Goal: Navigation & Orientation: Find specific page/section

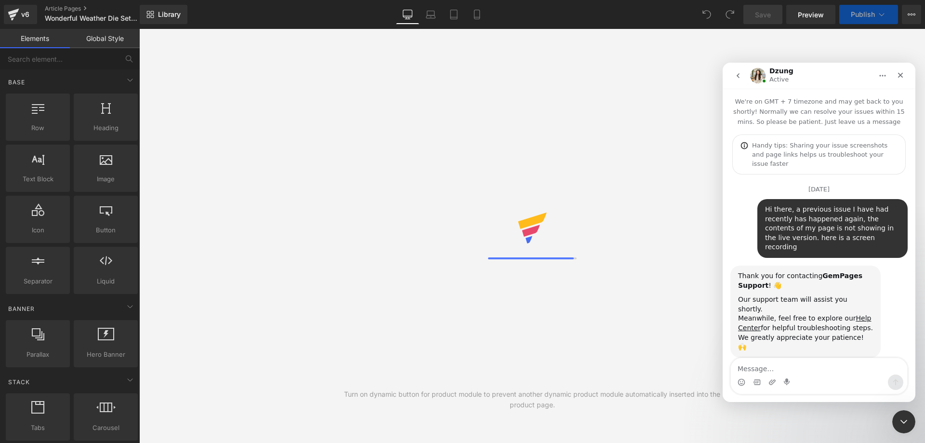
scroll to position [1, 0]
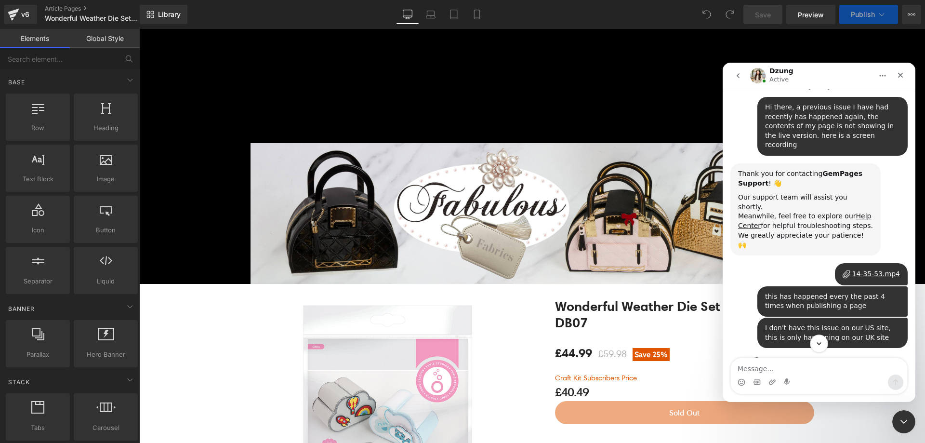
click at [819, 340] on icon "Scroll to bottom" at bounding box center [818, 343] width 9 height 9
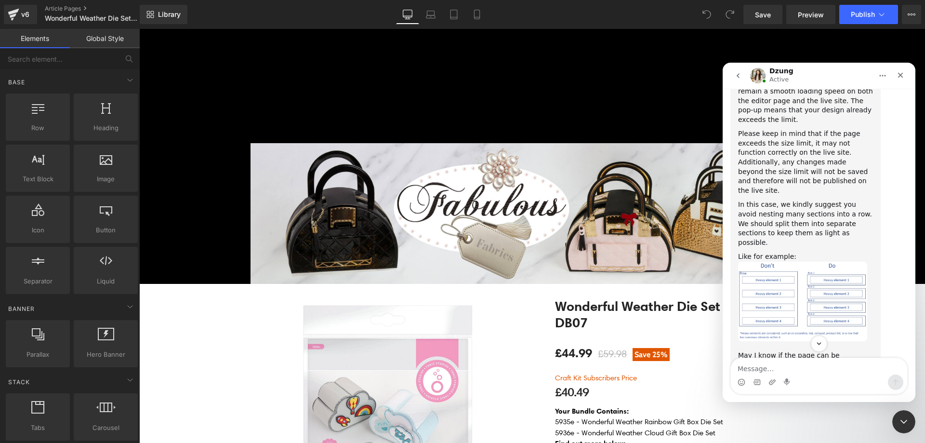
scroll to position [2543, 0]
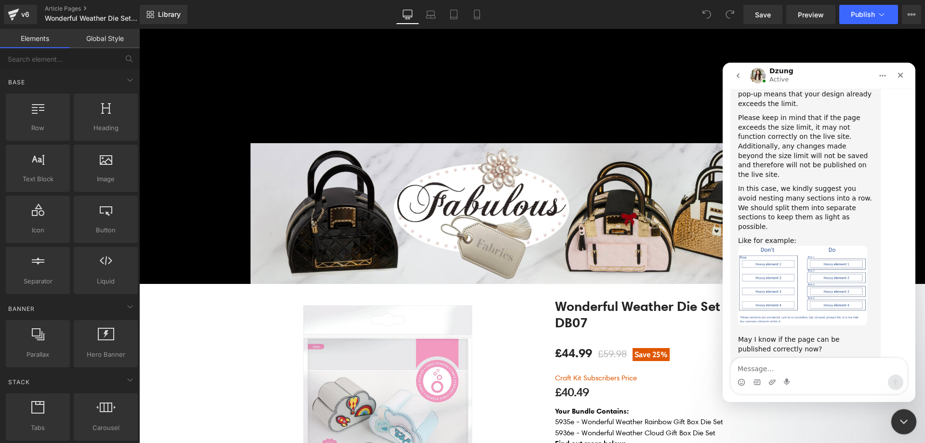
drag, startPoint x: 898, startPoint y: 414, endPoint x: 1576, endPoint y: 694, distance: 733.7
click at [897, 412] on div "Close Intercom Messenger" at bounding box center [901, 419] width 23 height 23
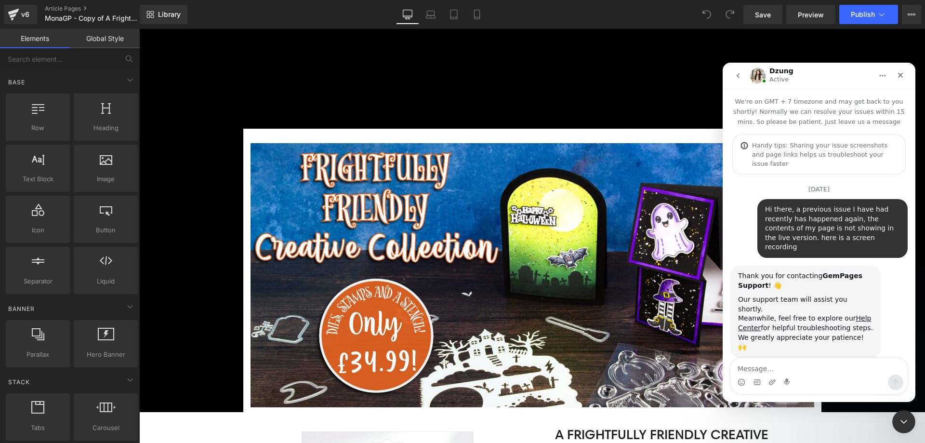
scroll to position [2543, 0]
